Goal: Task Accomplishment & Management: Manage account settings

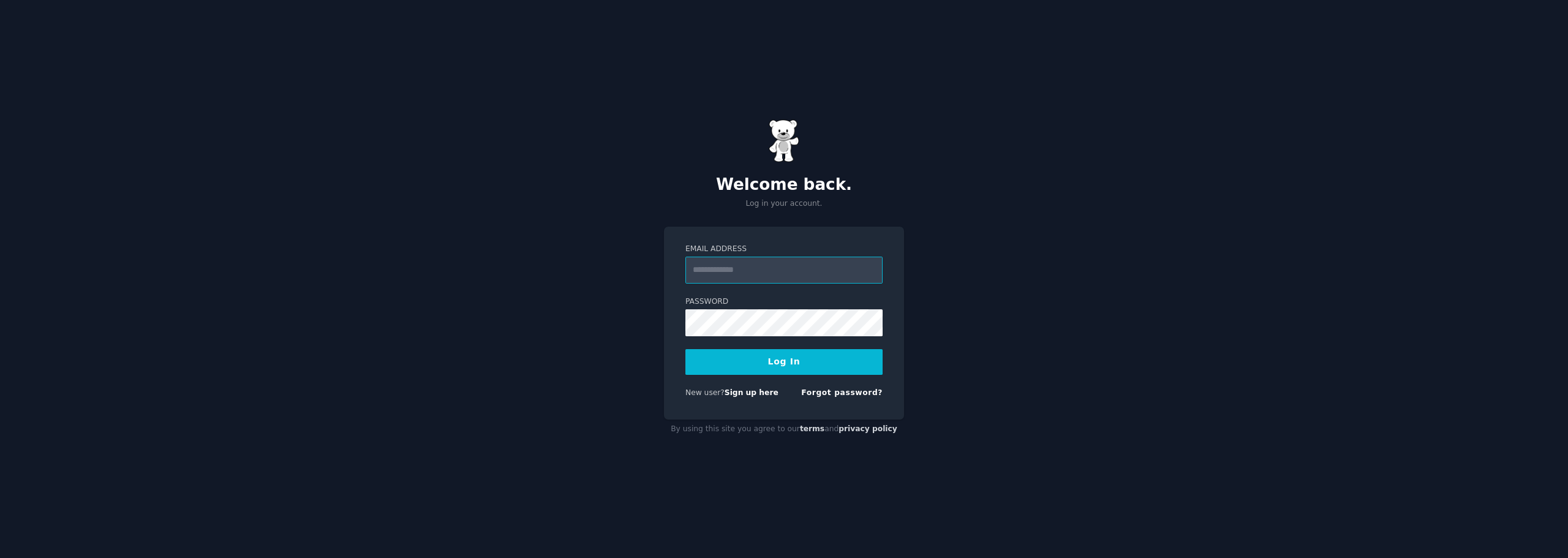
type input "**********"
click at [564, 486] on div "**********" at bounding box center [784, 279] width 1568 height 558
click at [702, 352] on button "Log In" at bounding box center [783, 362] width 197 height 26
